Goal: Find specific page/section

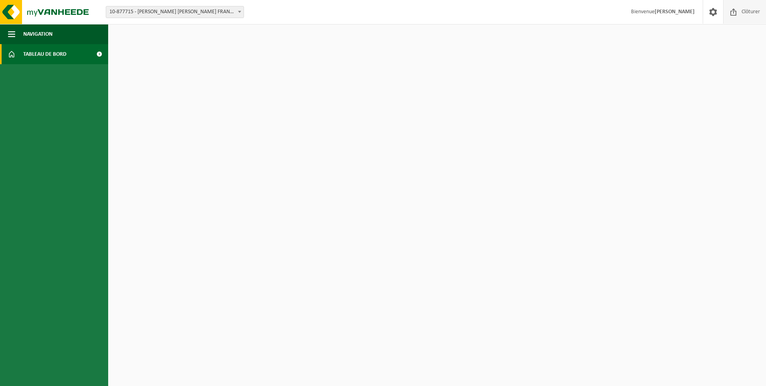
click at [749, 16] on span "Clôturer" at bounding box center [751, 12] width 22 height 24
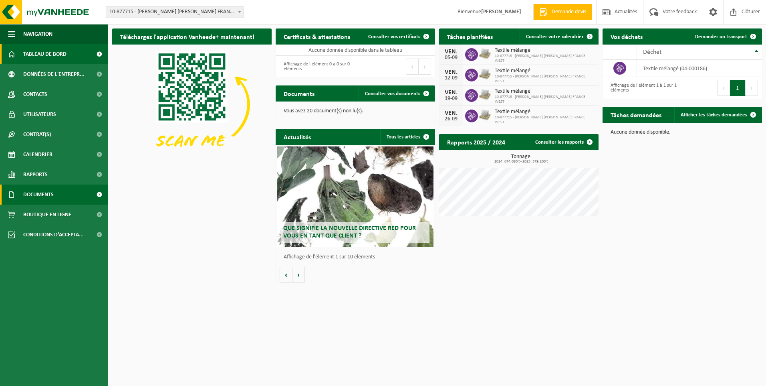
click at [38, 197] on span "Documents" at bounding box center [38, 194] width 30 height 20
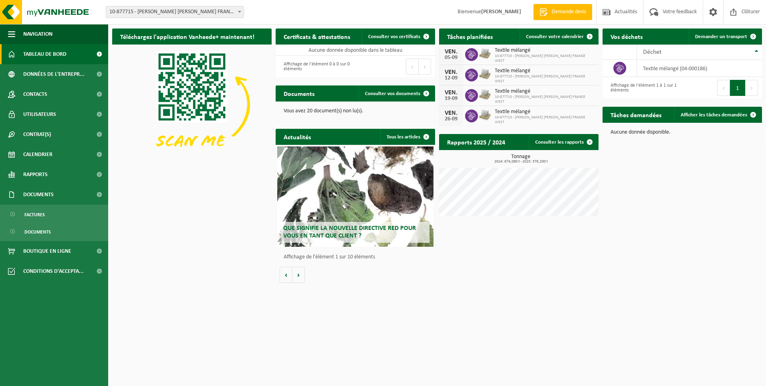
click at [39, 239] on ul "Factures Documents" at bounding box center [54, 222] width 108 height 36
click at [39, 234] on span "Documents" at bounding box center [37, 231] width 26 height 15
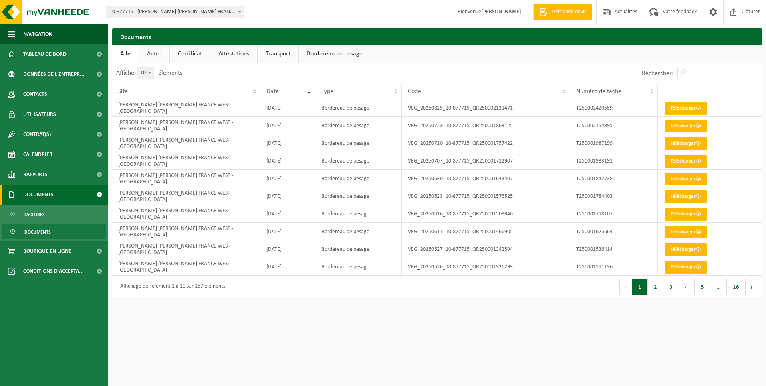
click at [38, 196] on span "Documents" at bounding box center [38, 194] width 30 height 20
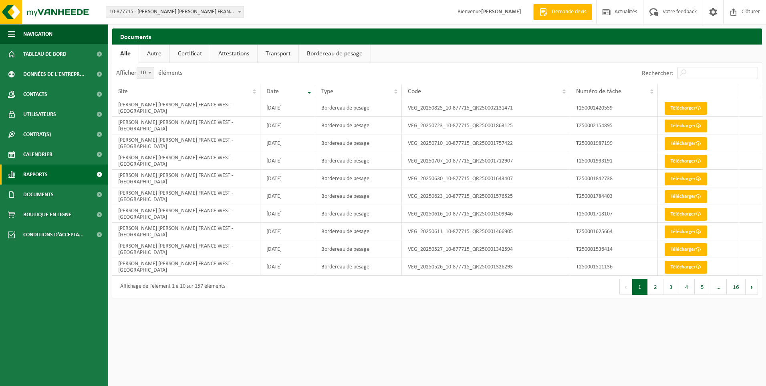
click at [38, 178] on span "Rapports" at bounding box center [35, 174] width 24 height 20
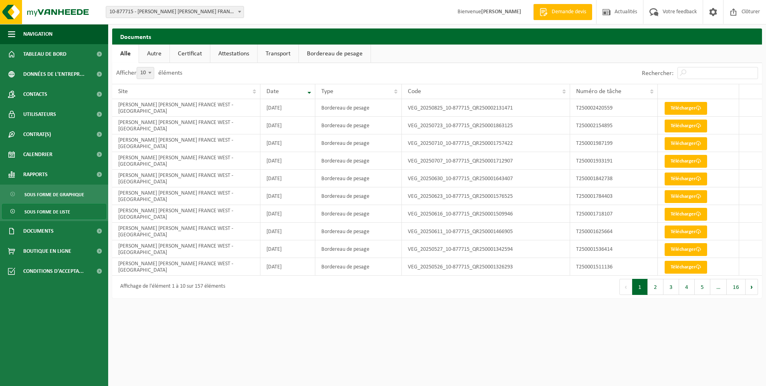
click at [35, 210] on span "Sous forme de liste" at bounding box center [47, 211] width 46 height 15
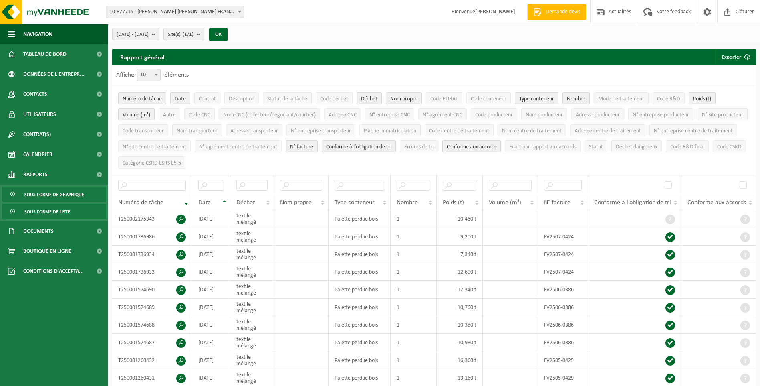
click at [38, 194] on span "Sous forme de graphique" at bounding box center [54, 194] width 60 height 15
